Goal: Understand process/instructions: Learn how to perform a task or action

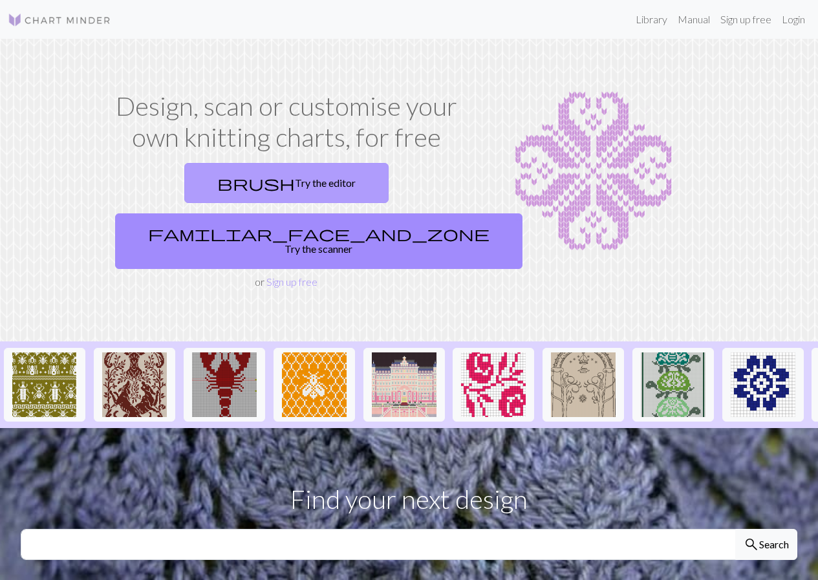
click at [184, 175] on link "brush Try the editor" at bounding box center [286, 183] width 204 height 40
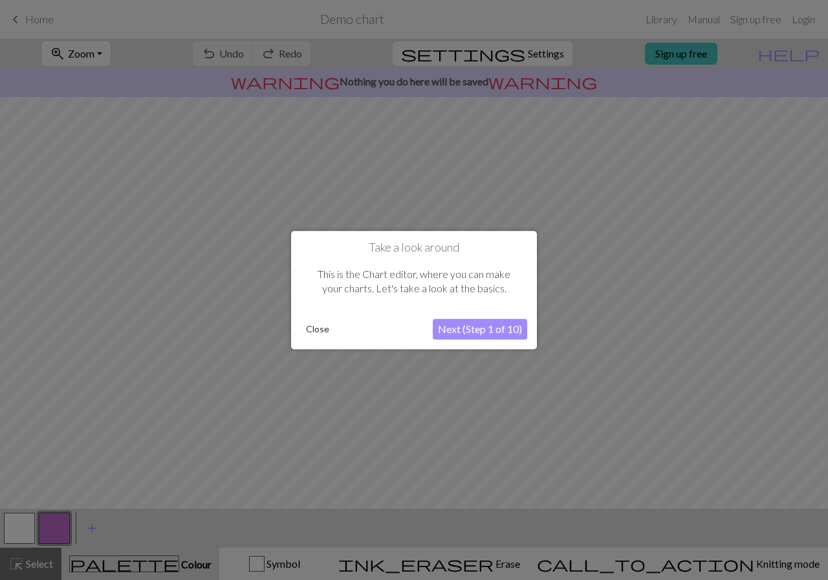
click at [468, 326] on button "Next (Step 1 of 10)" at bounding box center [480, 329] width 94 height 21
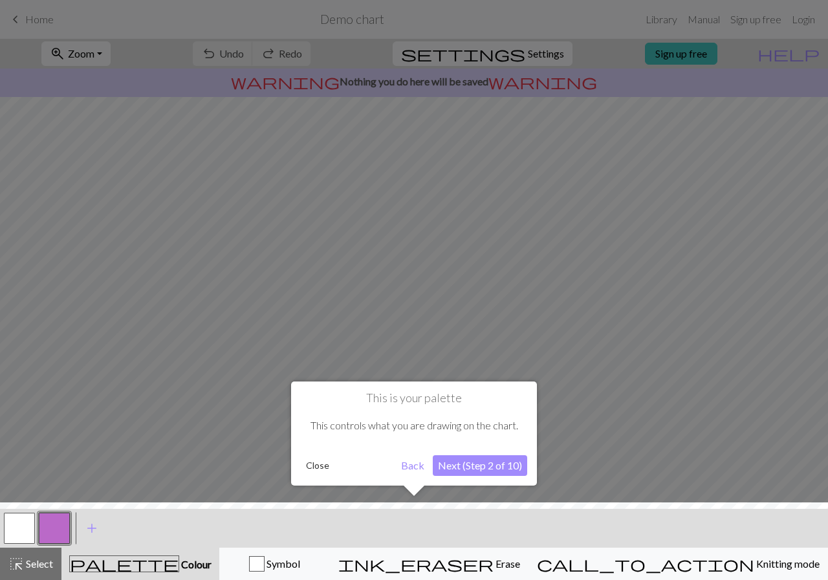
click at [470, 464] on button "Next (Step 2 of 10)" at bounding box center [480, 465] width 94 height 21
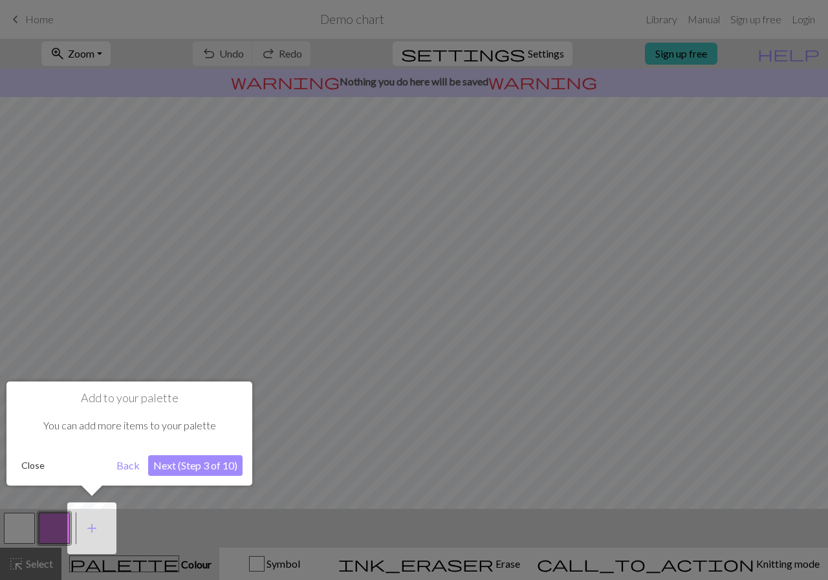
click at [205, 461] on button "Next (Step 3 of 10)" at bounding box center [195, 465] width 94 height 21
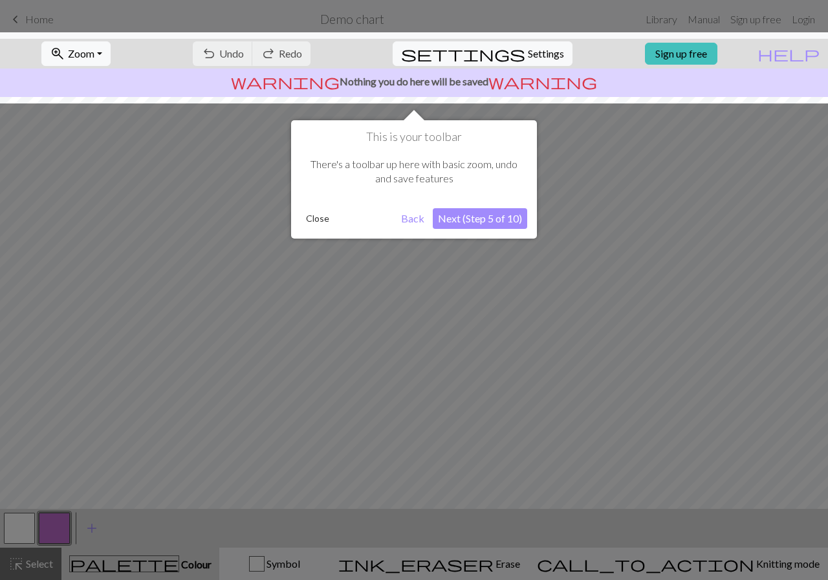
click at [519, 217] on button "Next (Step 5 of 10)" at bounding box center [480, 218] width 94 height 21
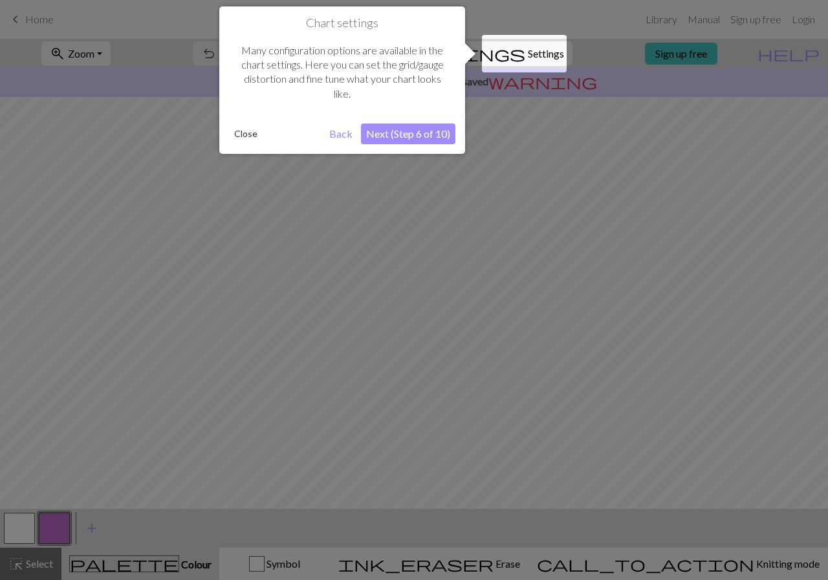
click at [374, 125] on button "Next (Step 6 of 10)" at bounding box center [408, 133] width 94 height 21
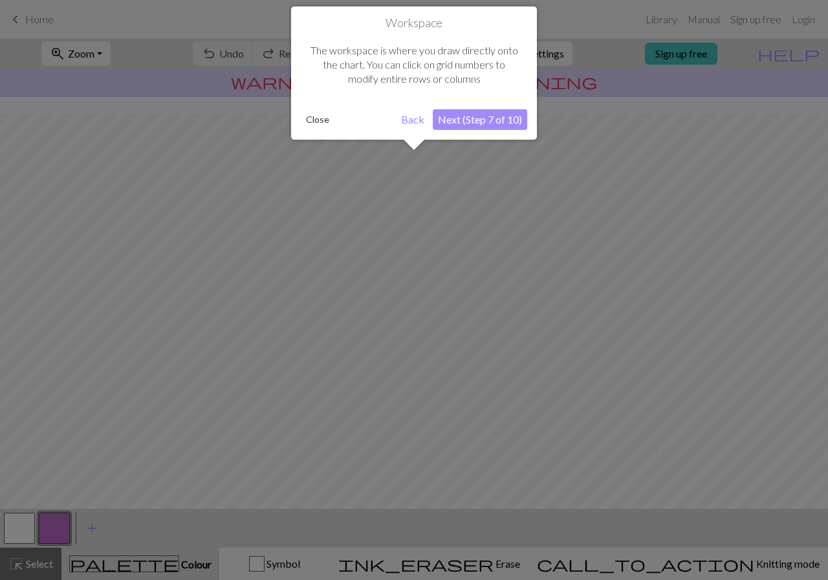
scroll to position [70, 0]
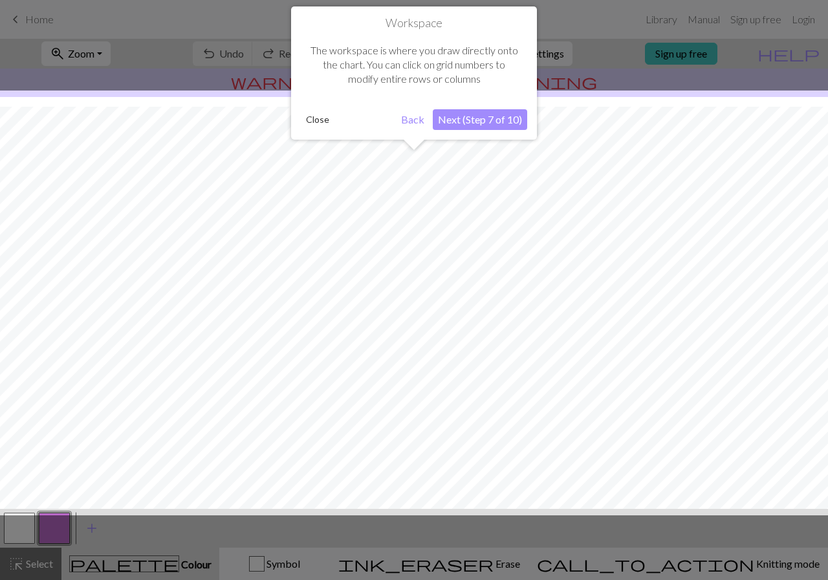
click at [483, 118] on button "Next (Step 7 of 10)" at bounding box center [480, 119] width 94 height 21
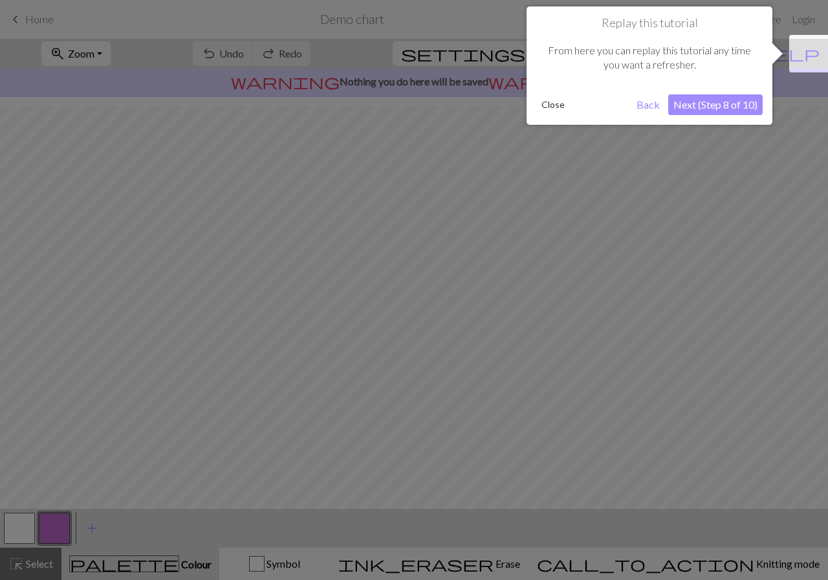
click at [701, 100] on button "Next (Step 8 of 10)" at bounding box center [715, 104] width 94 height 21
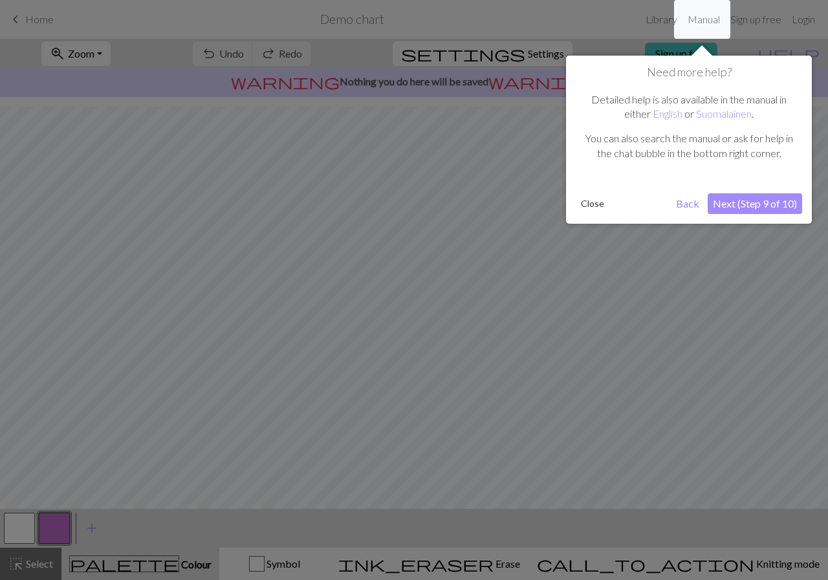
click at [747, 212] on button "Next (Step 9 of 10)" at bounding box center [754, 203] width 94 height 21
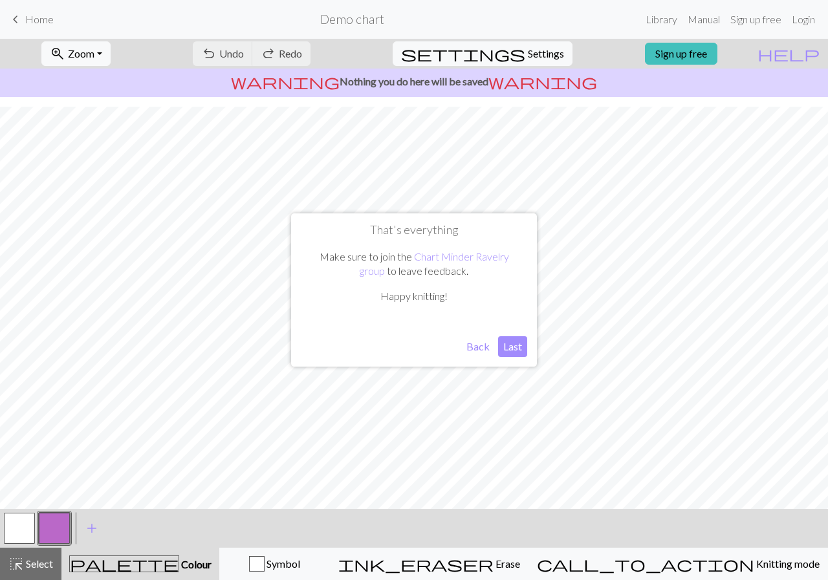
click at [510, 350] on button "Last" at bounding box center [512, 346] width 29 height 21
click at [42, 21] on span "Home" at bounding box center [39, 19] width 28 height 12
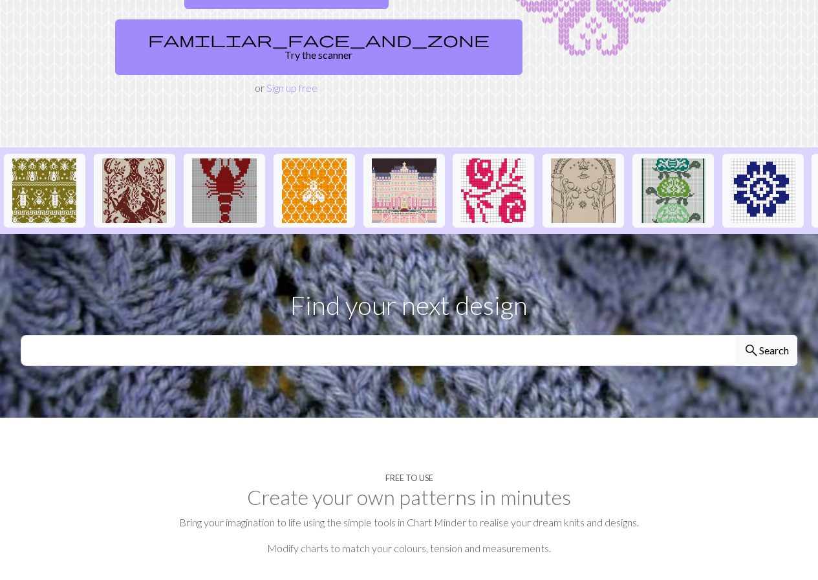
scroll to position [453, 0]
